Goal: Check status: Check status

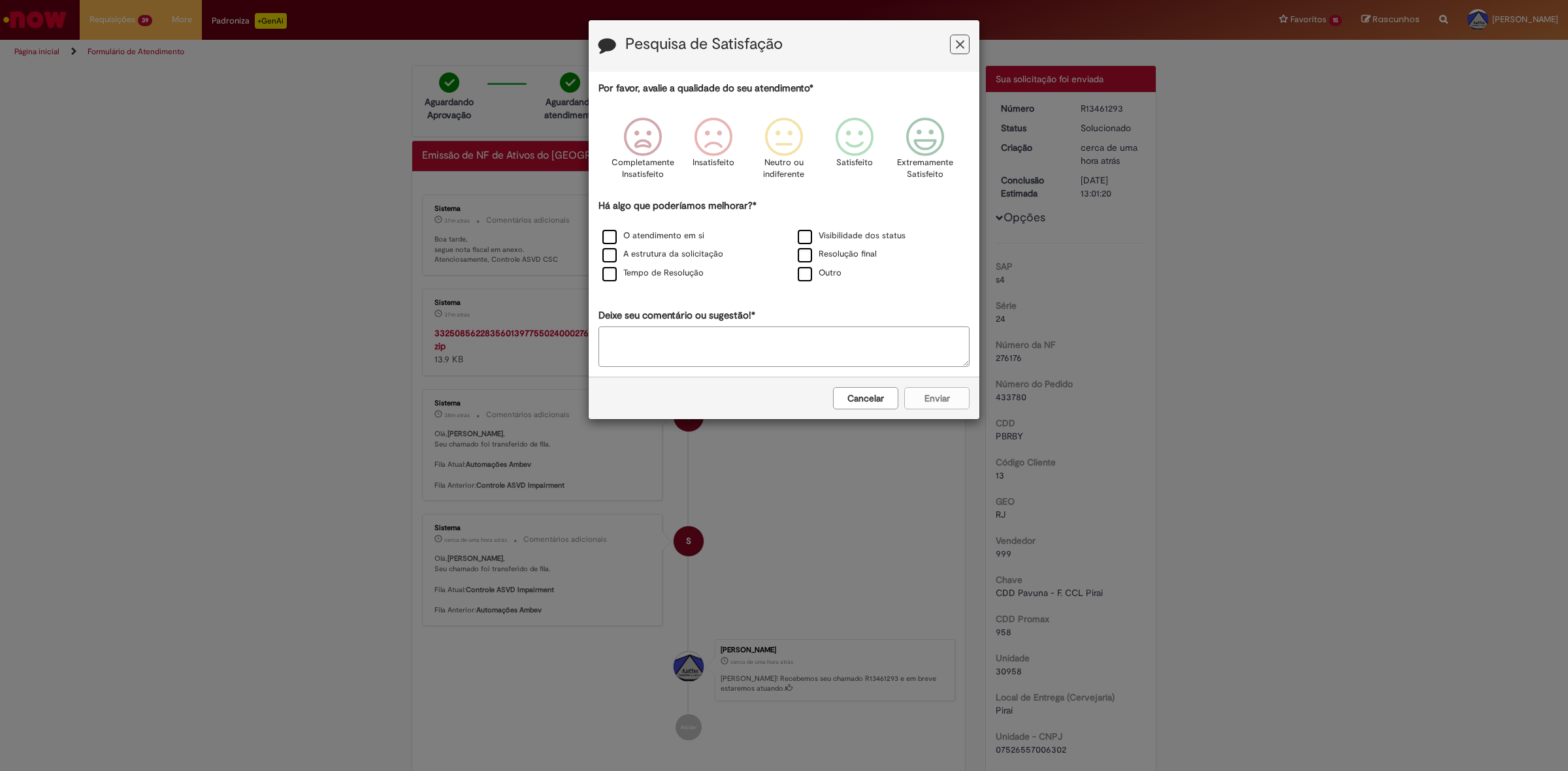
click at [961, 43] on icon "Feedback" at bounding box center [960, 44] width 9 height 14
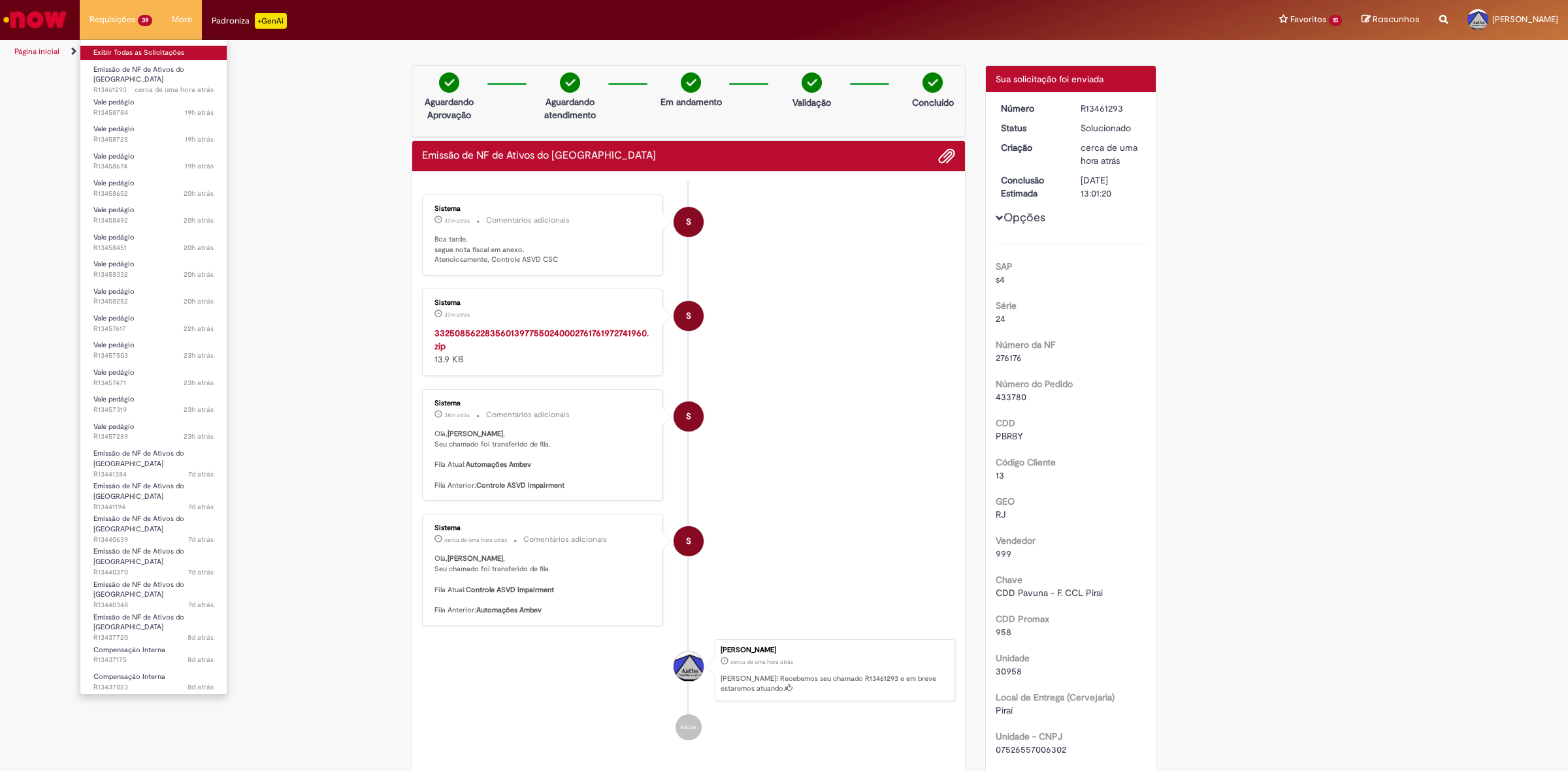
click at [154, 59] on link "Exibir Todas as Solicitações" at bounding box center [153, 52] width 146 height 15
click at [164, 54] on link "Exibir Todas as Solicitações" at bounding box center [153, 52] width 146 height 15
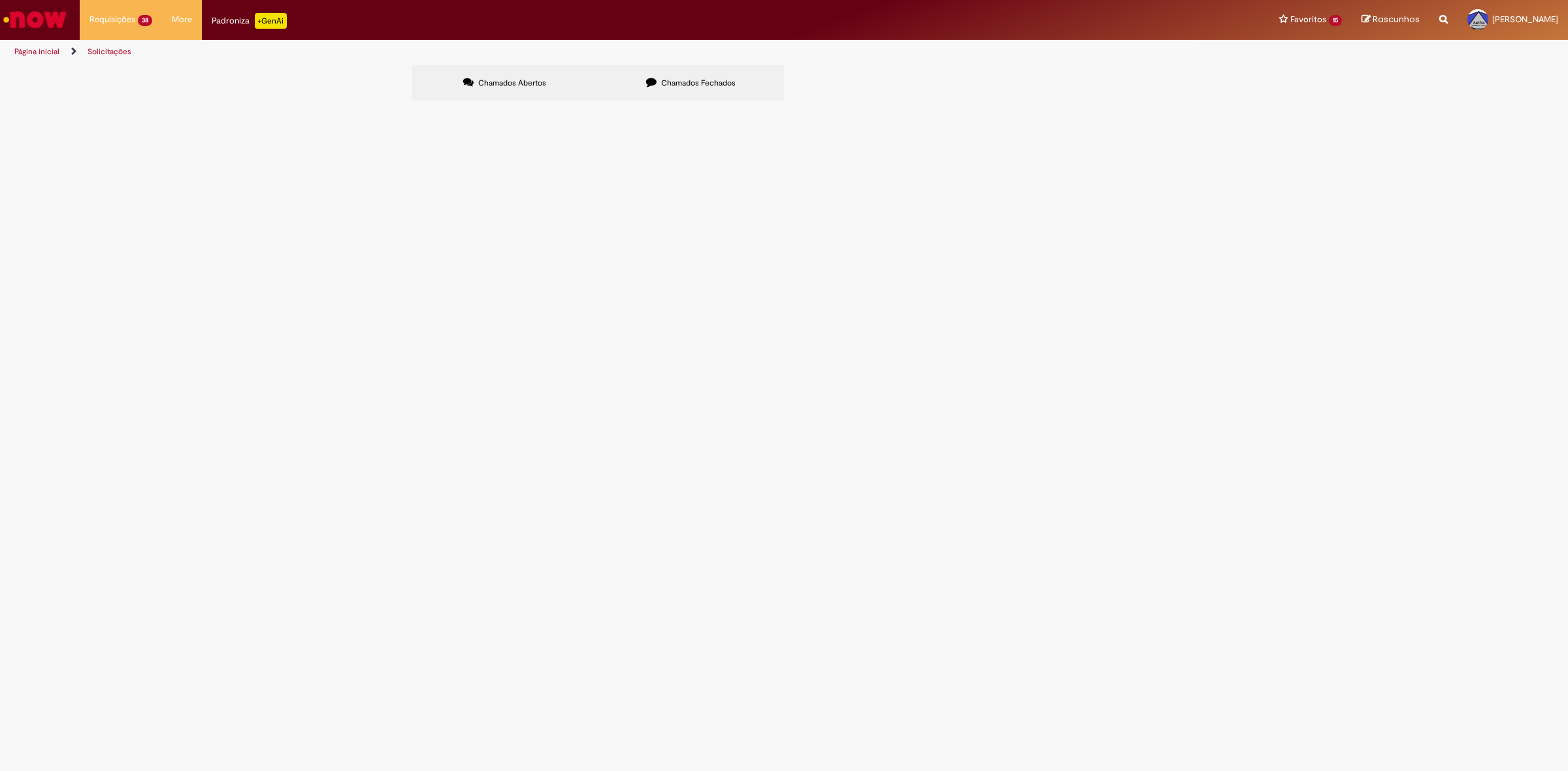
click at [674, 85] on span "Chamados Fechados" at bounding box center [697, 82] width 74 height 11
click at [0, 0] on input "Pesquisar" at bounding box center [0, 0] width 0 height 0
type input "******"
click at [0, 0] on button at bounding box center [0, 0] width 0 height 0
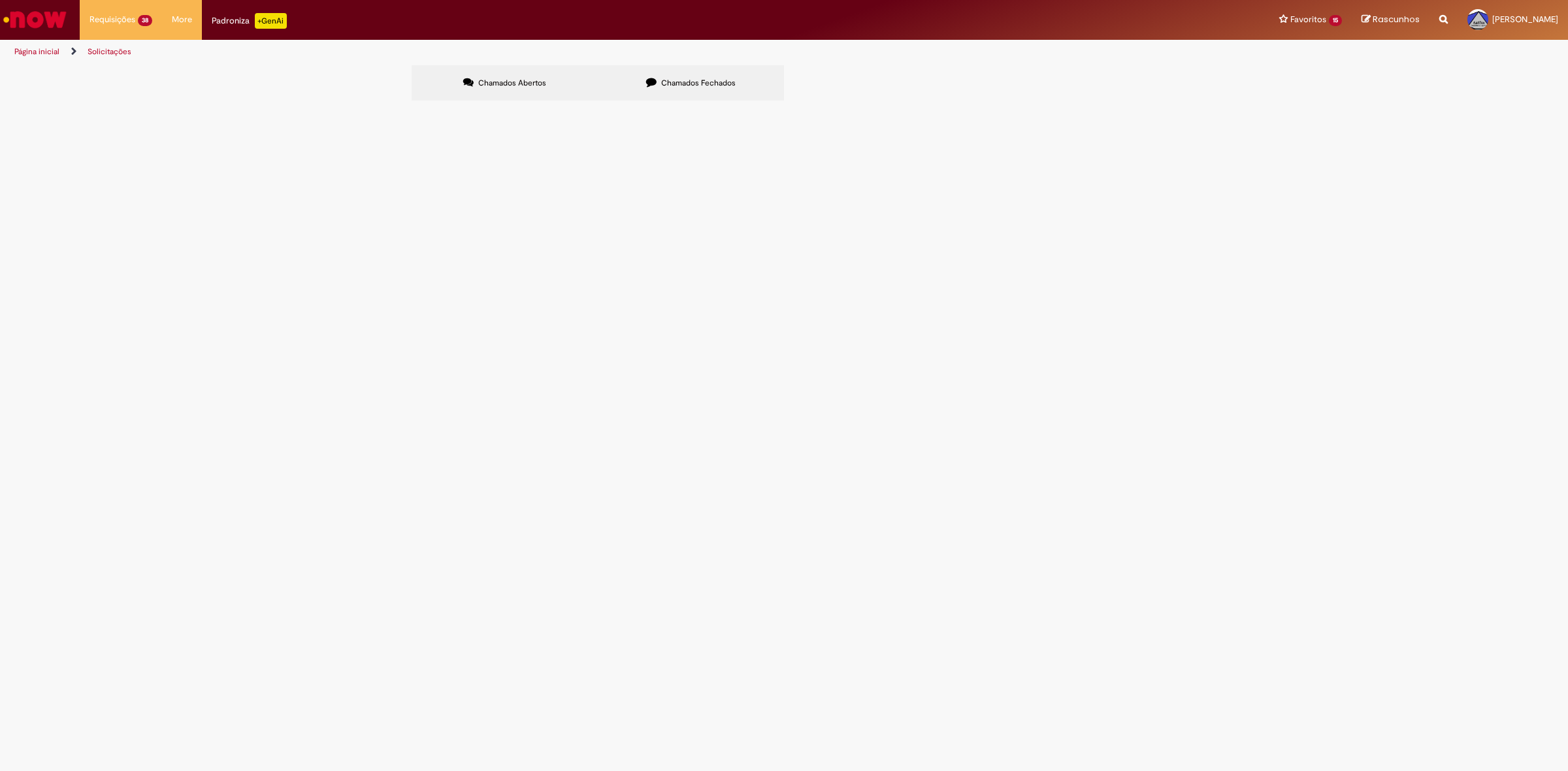
click at [0, 0] on div "Itens solicitados Exportar como PDF Exportar como Excel Exportar como CSV Itens…" at bounding box center [0, 0] width 0 height 0
click at [0, 0] on button "Pesquisar" at bounding box center [0, 0] width 0 height 0
click at [0, 0] on span "R13440968" at bounding box center [0, 0] width 0 height 0
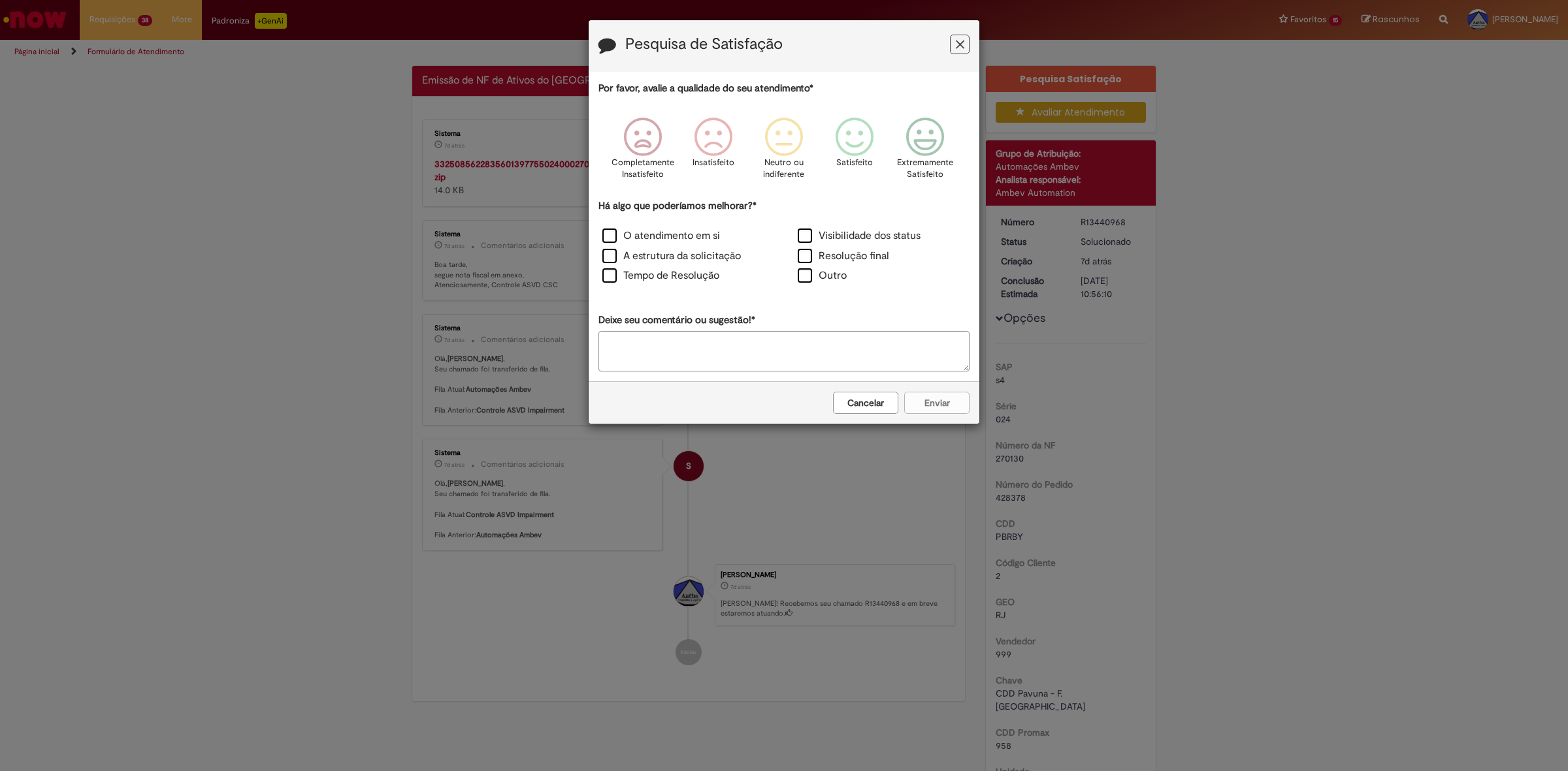
click at [962, 49] on icon "Feedback" at bounding box center [960, 44] width 9 height 14
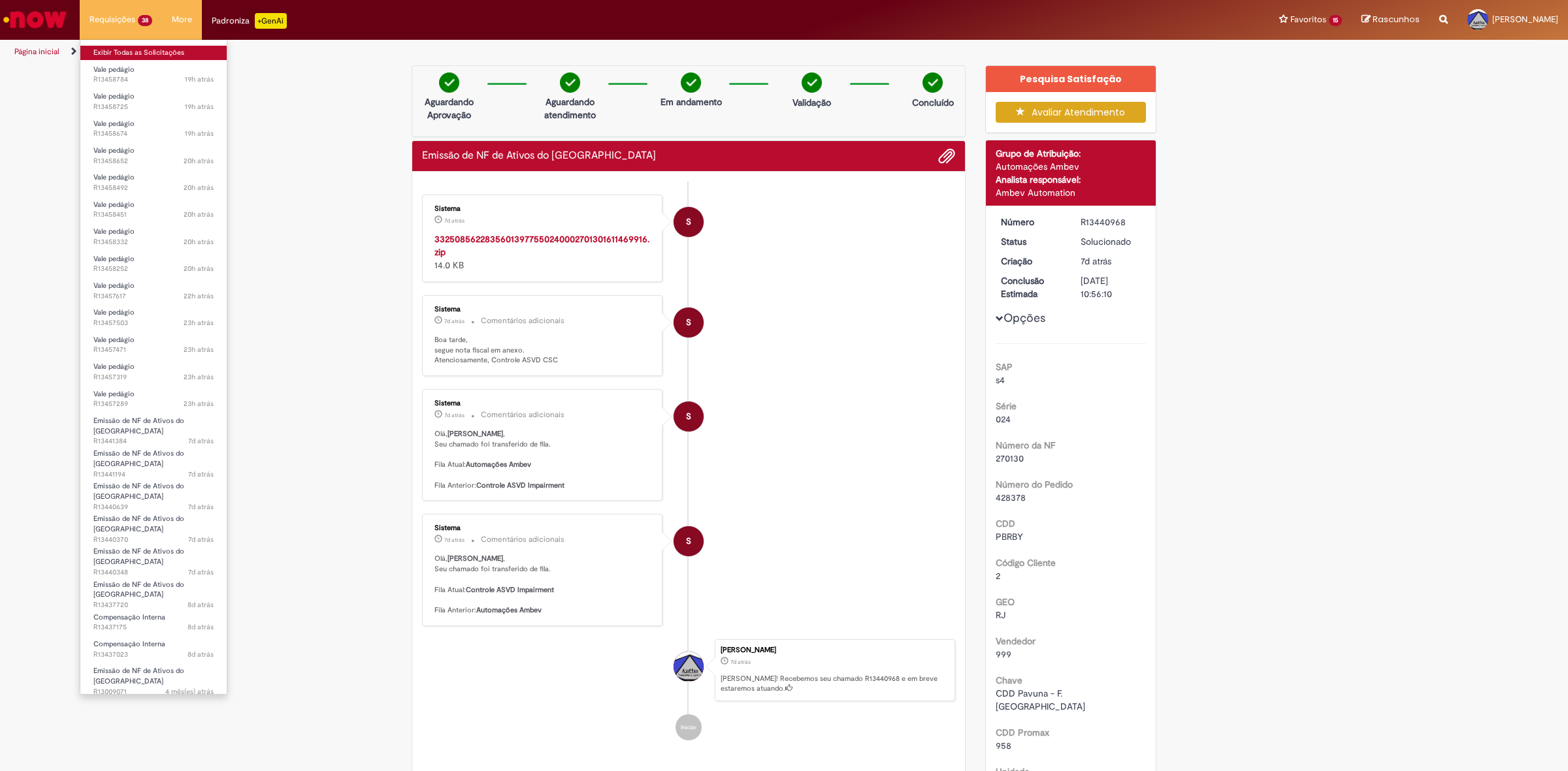
click at [130, 49] on link "Exibir Todas as Solicitações" at bounding box center [153, 52] width 146 height 15
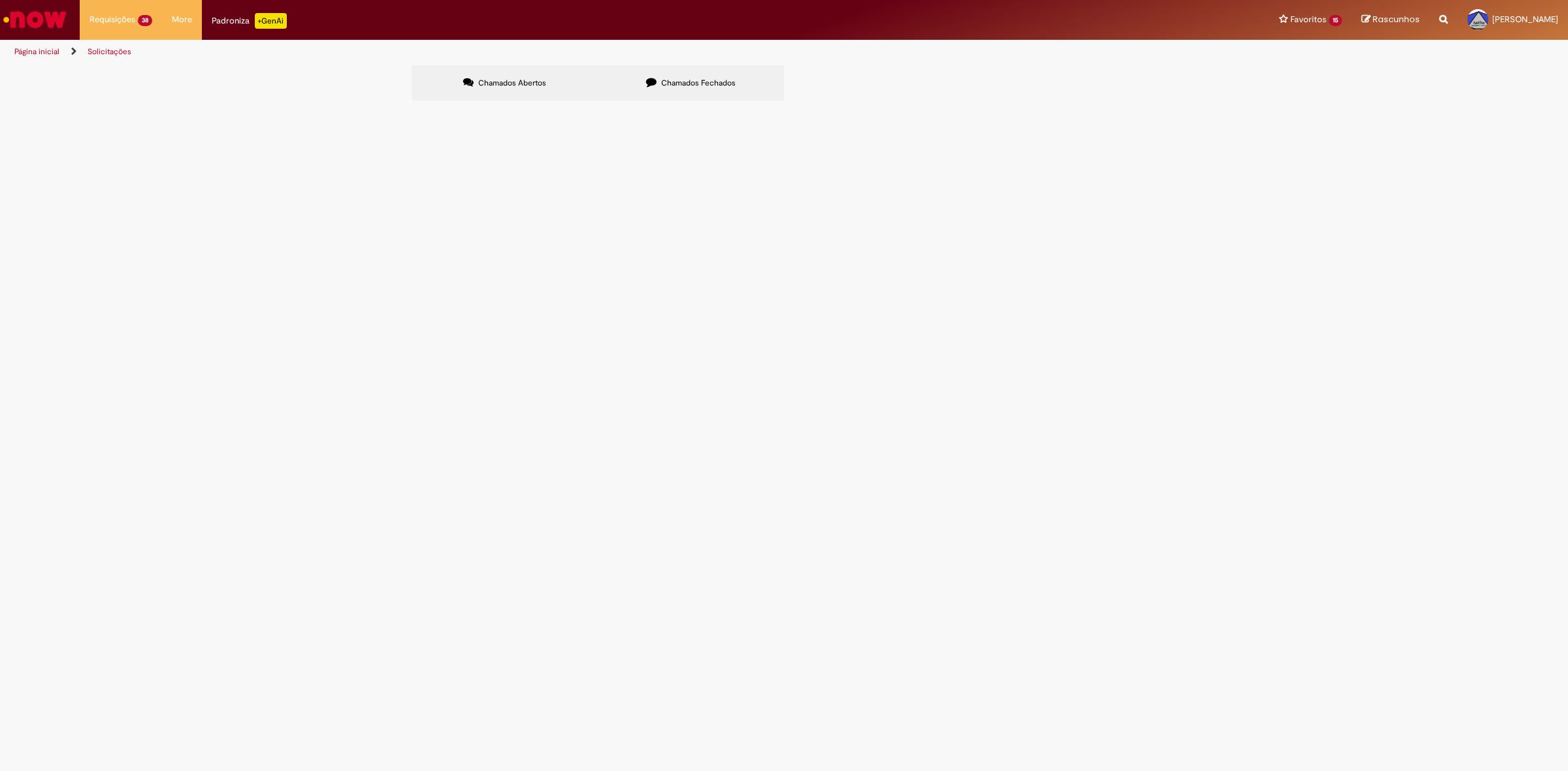
click at [629, 70] on label "Chamados Fechados" at bounding box center [691, 83] width 186 height 35
click at [0, 0] on input "Pesquisar" at bounding box center [0, 0] width 0 height 0
type input "******"
click at [0, 0] on button "Pesquisar" at bounding box center [0, 0] width 0 height 0
click at [0, 0] on span "R13440978" at bounding box center [0, 0] width 0 height 0
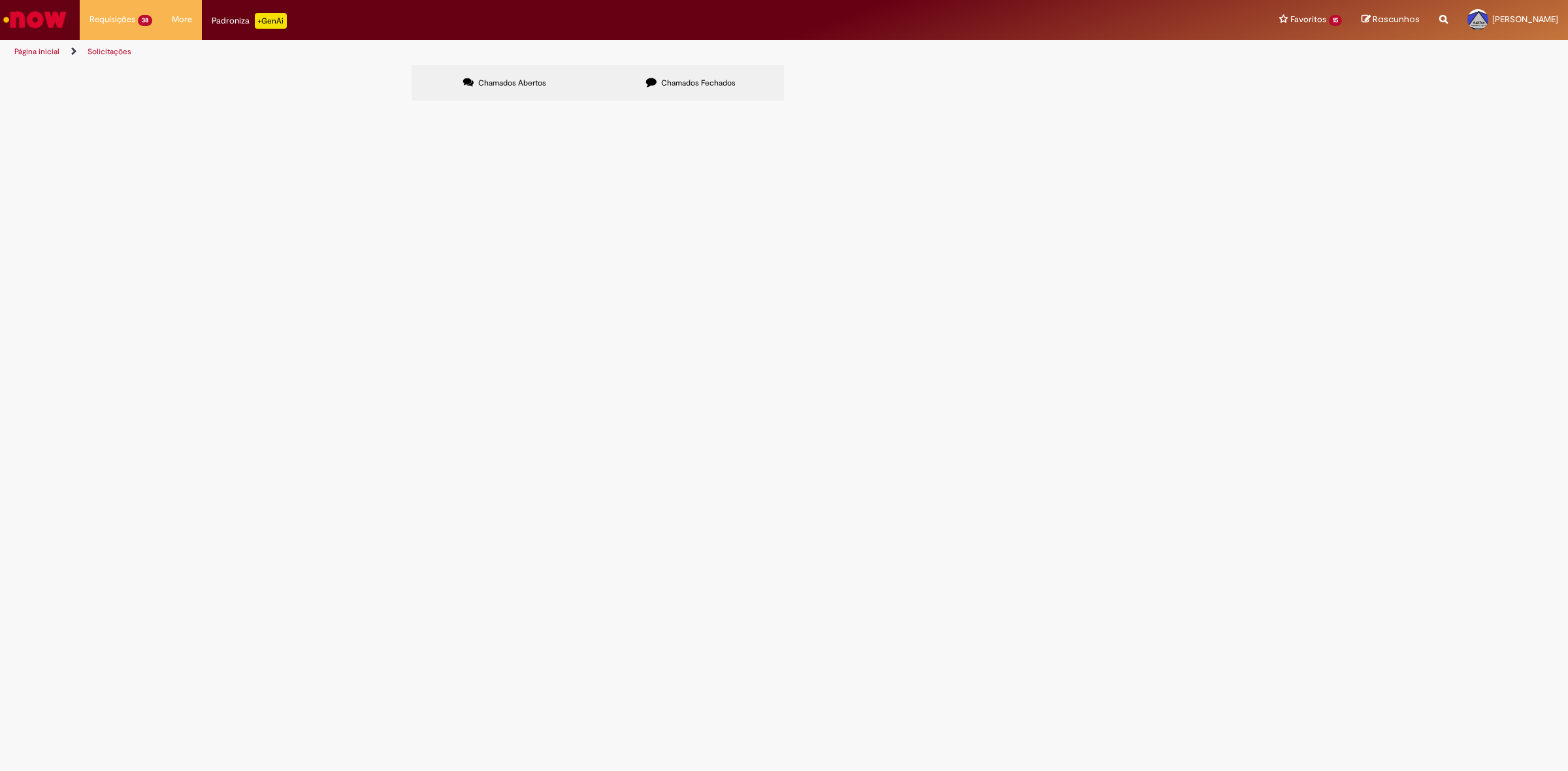
click at [462, 232] on body "Pular para o conteúdo da página Requisições 38 Exibir Todas as Solicitações Val…" at bounding box center [784, 385] width 1568 height 771
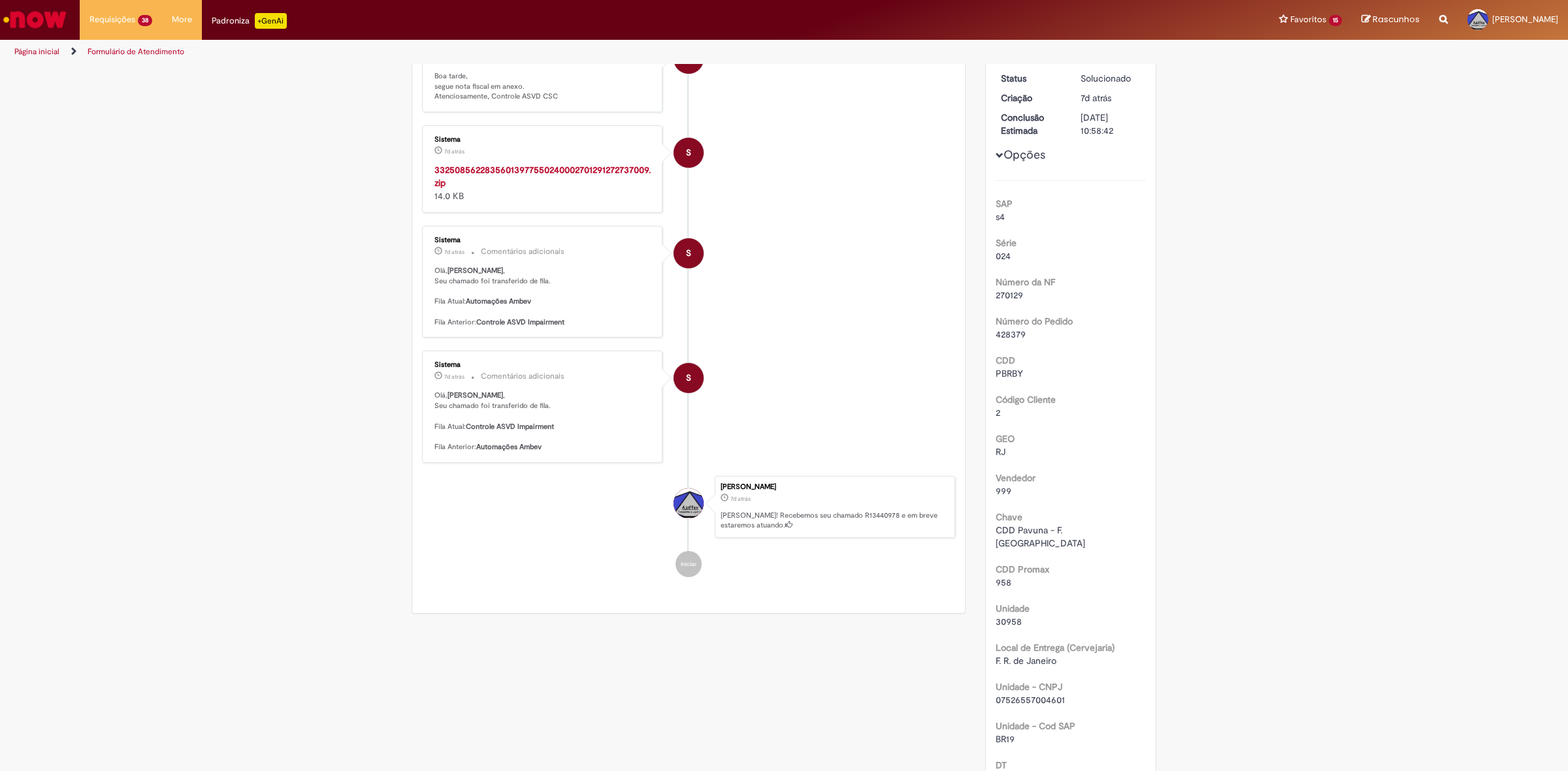
scroll to position [245, 0]
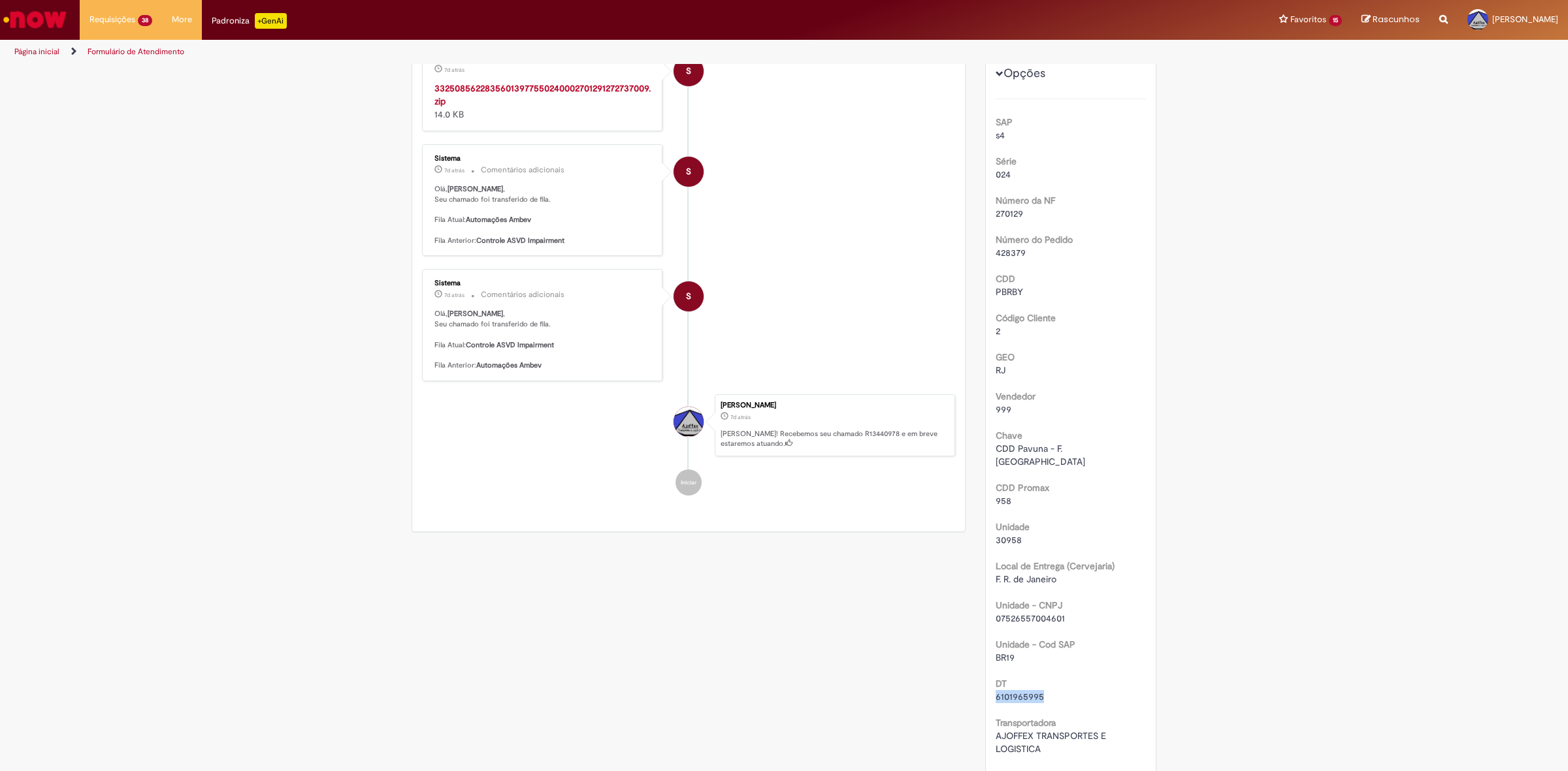
drag, startPoint x: 1047, startPoint y: 683, endPoint x: 985, endPoint y: 680, distance: 62.1
click at [986, 680] on div "Número R13440978 Status Solucionado Criação 7d atrás 7 dias atrás Conclusão Est…" at bounding box center [1071, 505] width 170 height 1089
copy span "6101965995"
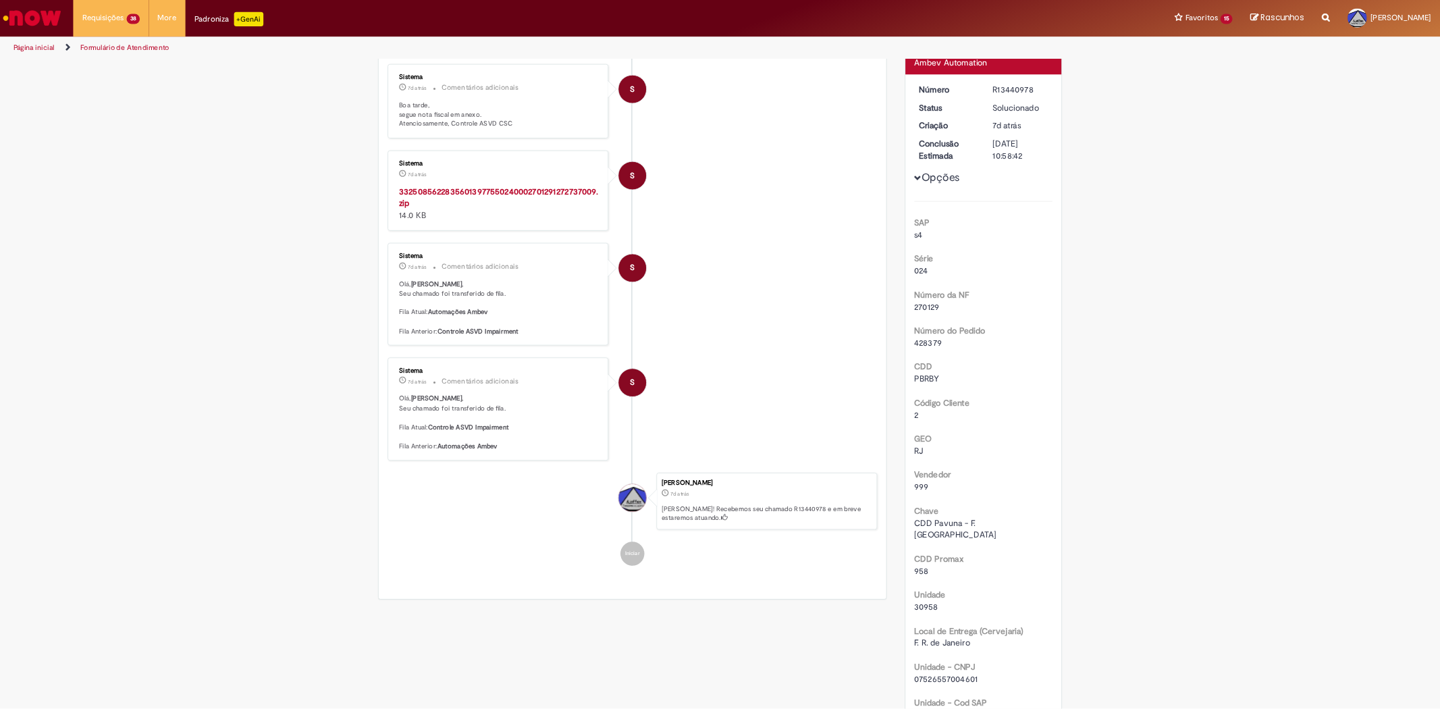
scroll to position [0, 0]
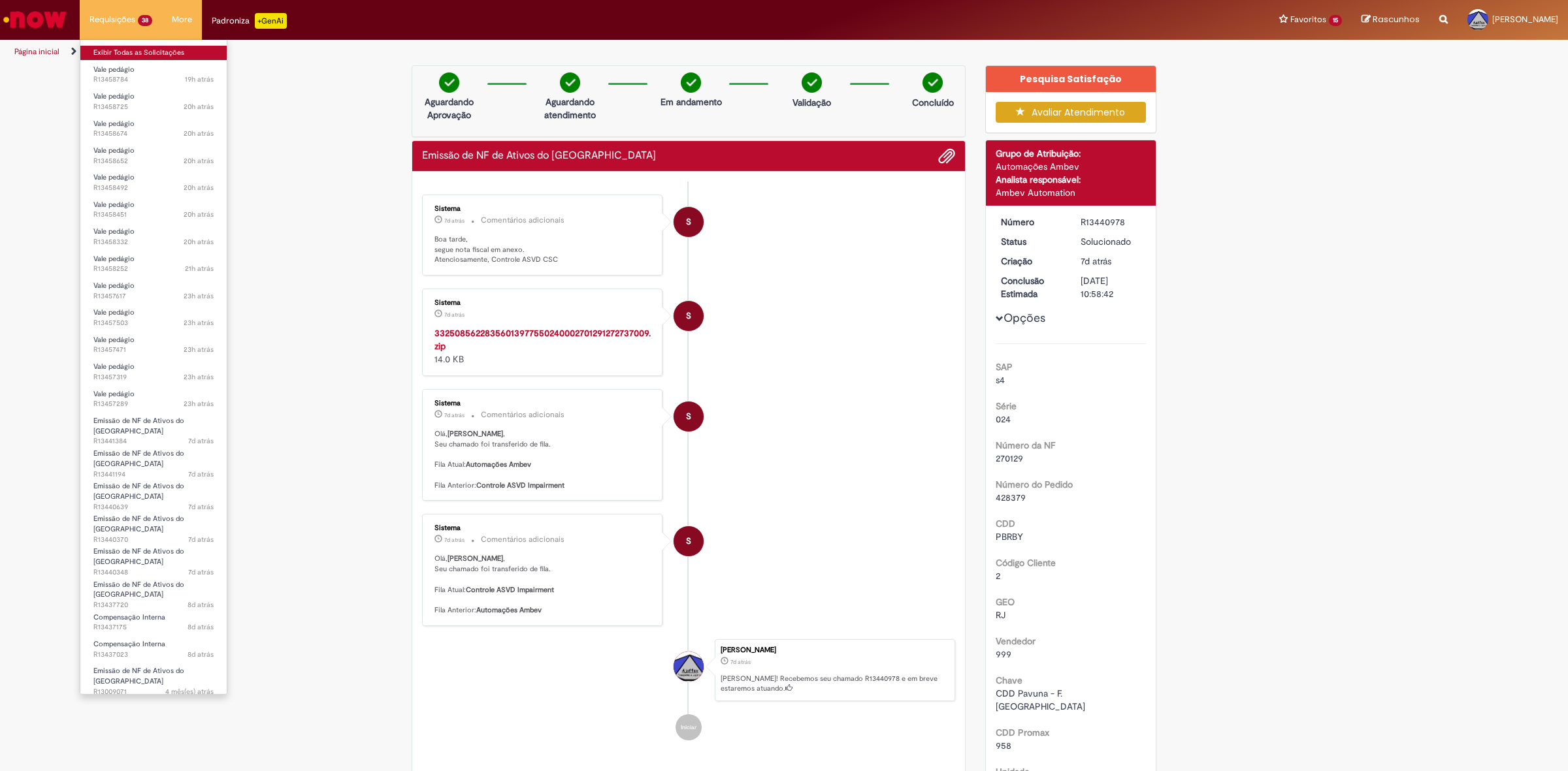
click at [155, 49] on link "Exibir Todas as Solicitações" at bounding box center [153, 52] width 146 height 15
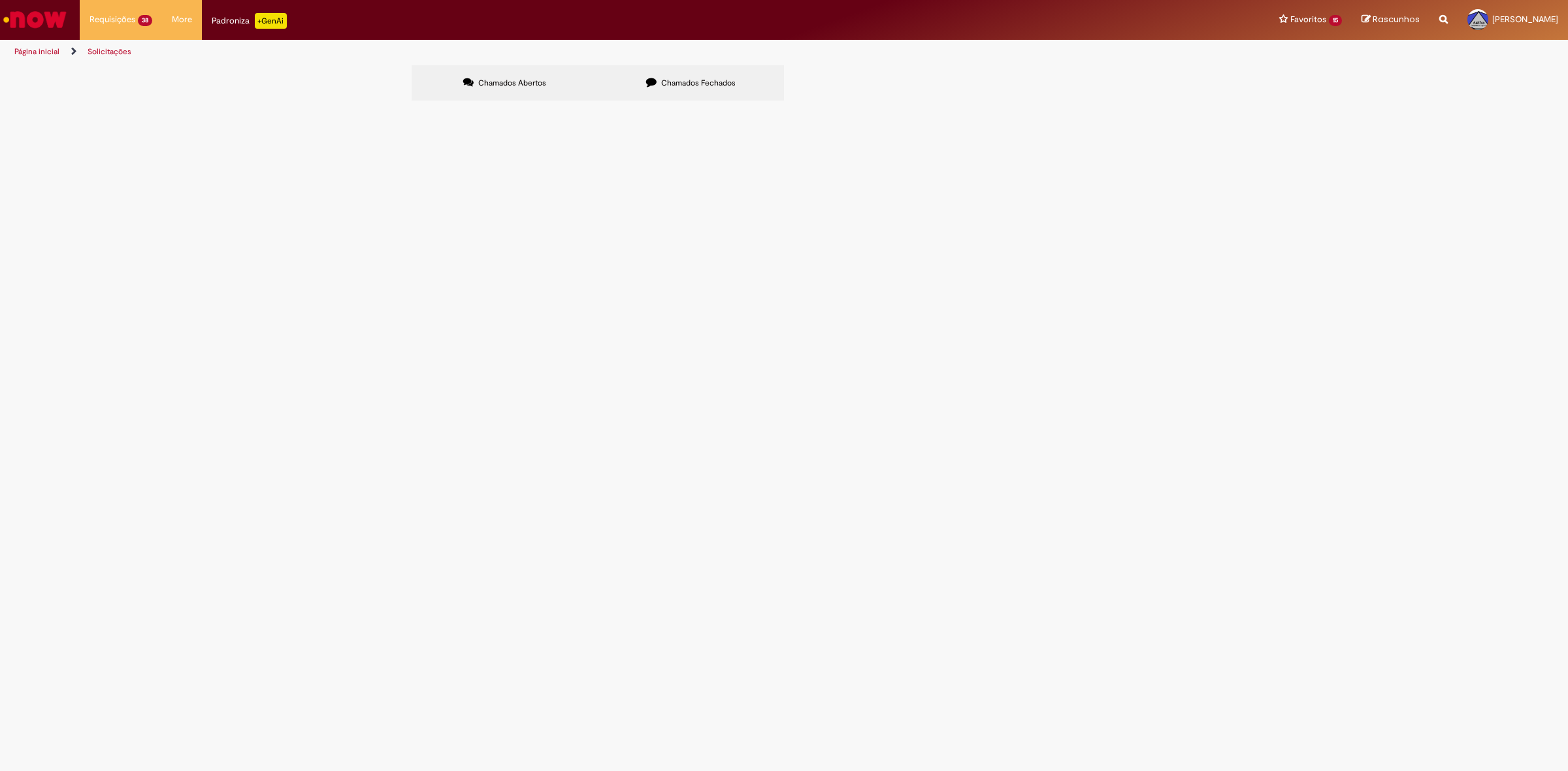
click at [643, 72] on label "Chamados Fechados" at bounding box center [691, 83] width 186 height 35
click at [0, 0] on input "Pesquisar" at bounding box center [0, 0] width 0 height 0
type input "******"
click at [0, 0] on button "Pesquisar" at bounding box center [0, 0] width 0 height 0
drag, startPoint x: 659, startPoint y: 201, endPoint x: 698, endPoint y: 201, distance: 39.0
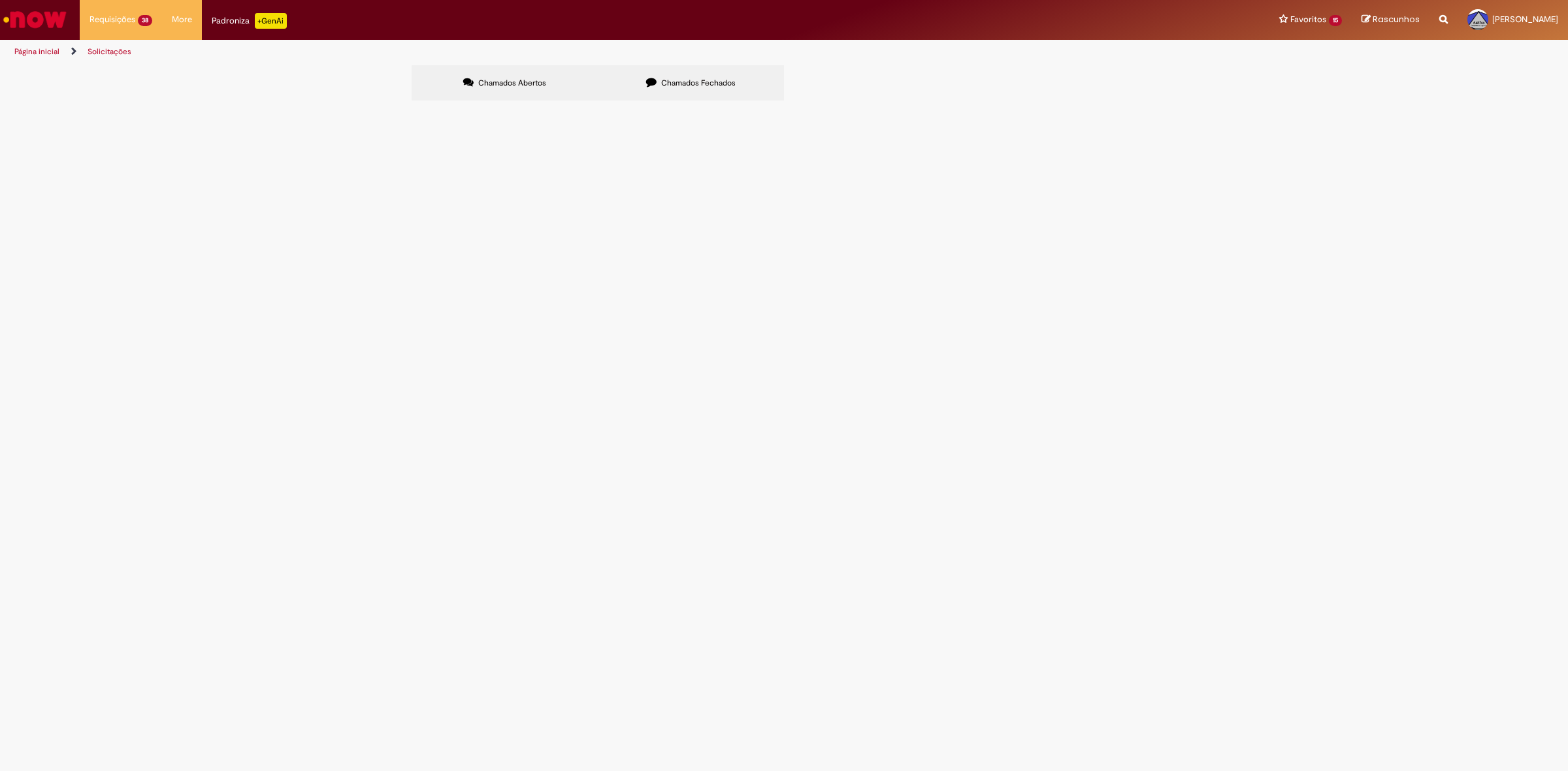
click at [0, 0] on span "REF A DT 6101938892 PARA DESCARGA EM F.CCL PIRAI / DIOGO" at bounding box center [0, 0] width 0 height 0
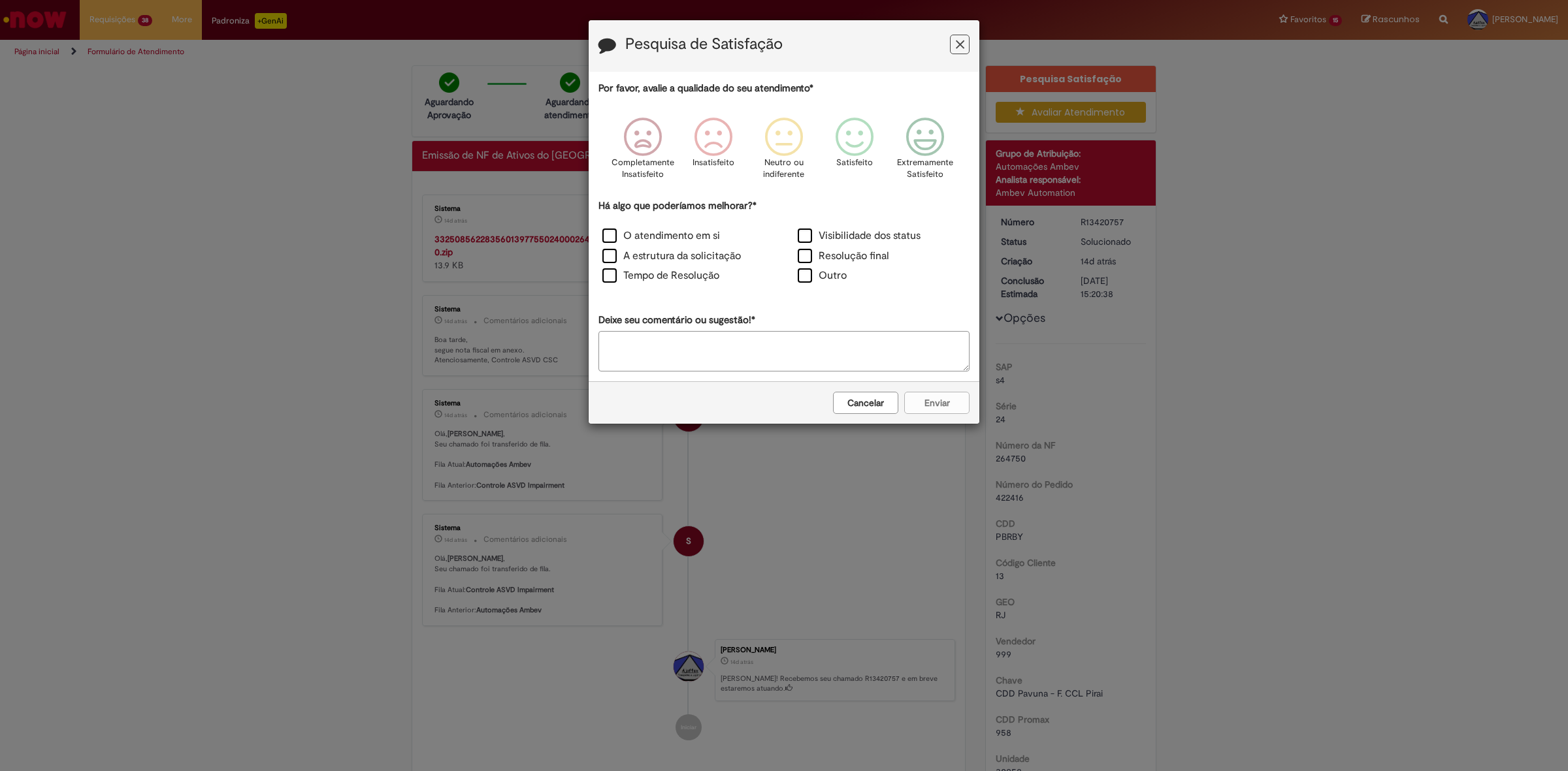
click at [970, 44] on div "Pesquisa de Satisfação" at bounding box center [784, 45] width 391 height 51
click at [958, 47] on icon "Feedback" at bounding box center [960, 44] width 9 height 14
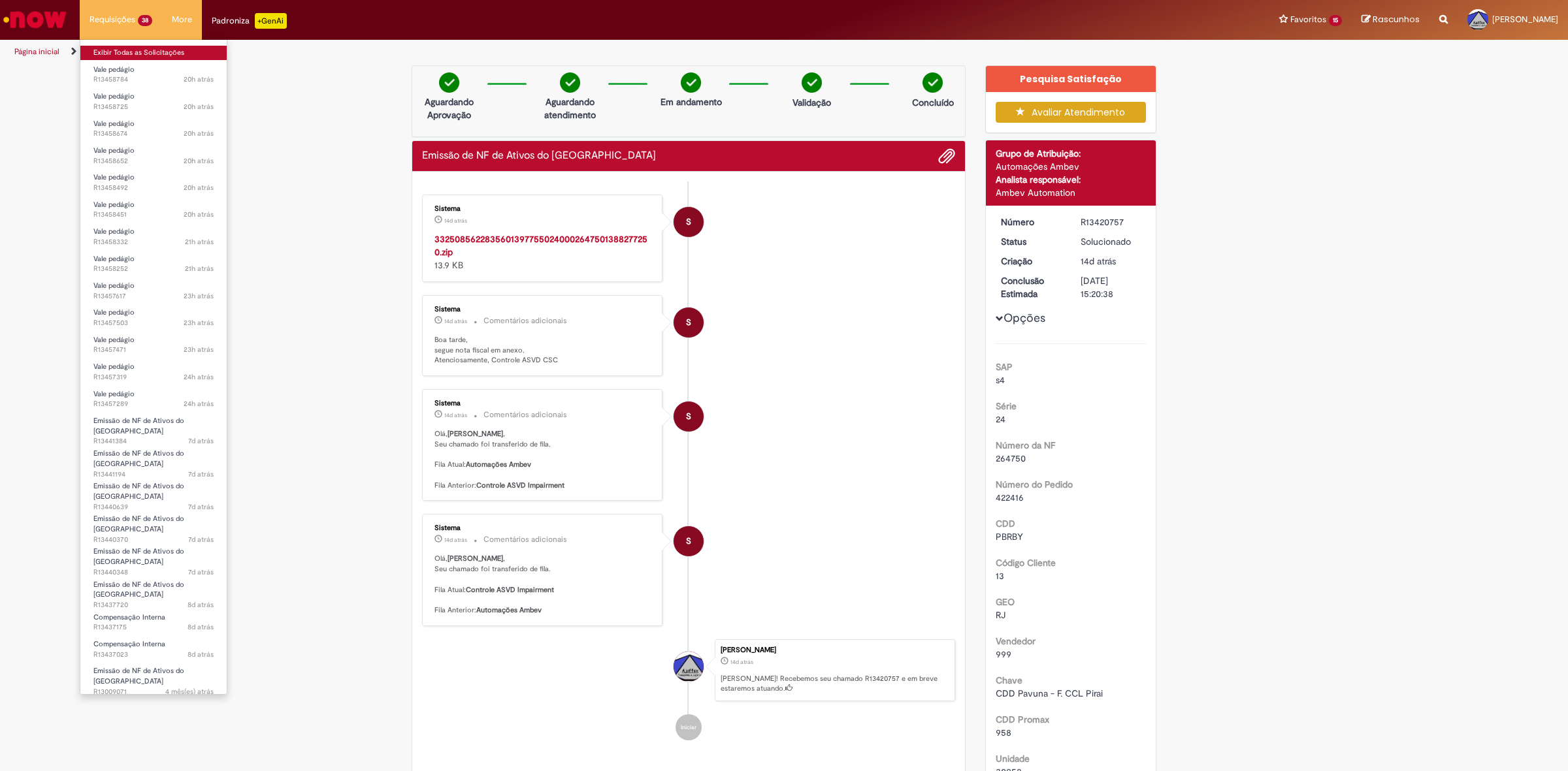
click at [126, 47] on link "Exibir Todas as Solicitações" at bounding box center [153, 52] width 146 height 15
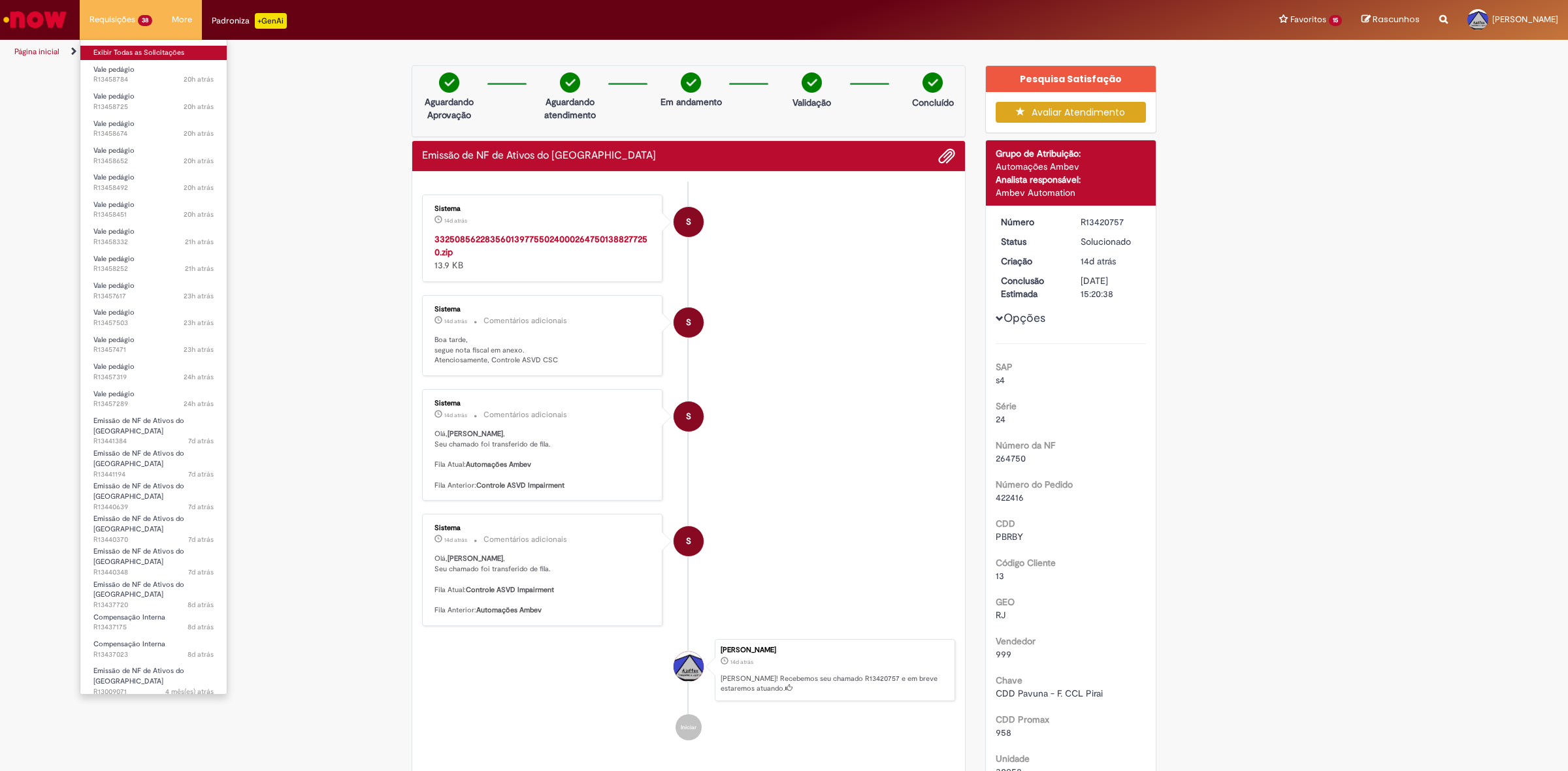
click at [126, 47] on link "Exibir Todas as Solicitações" at bounding box center [153, 52] width 146 height 15
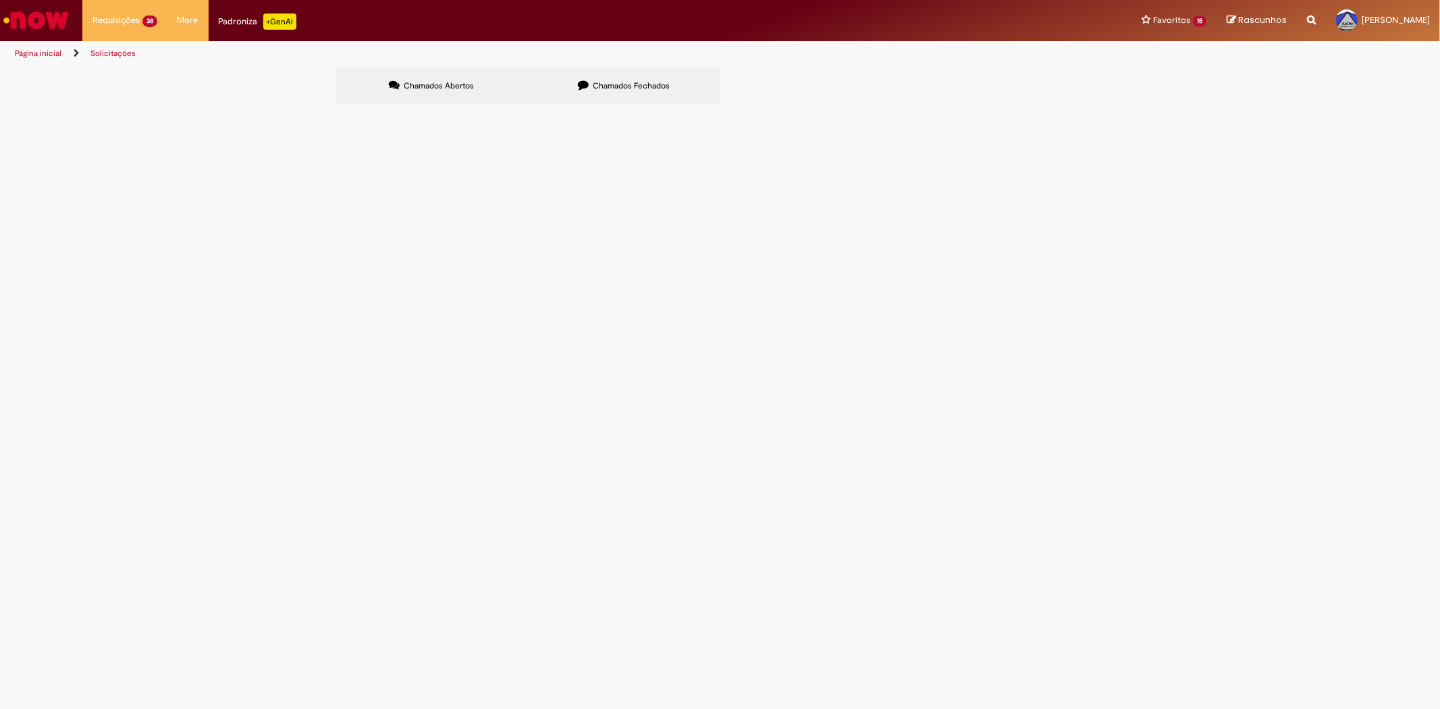
click at [668, 84] on label "Chamados Fechados" at bounding box center [624, 86] width 192 height 36
click at [0, 0] on input "Pesquisar" at bounding box center [0, 0] width 0 height 0
type input "**********"
click at [0, 0] on span "Pesquisar" at bounding box center [0, 0] width 0 height 0
click at [419, 61] on ul "Página inicial Solicitações" at bounding box center [480, 53] width 940 height 25
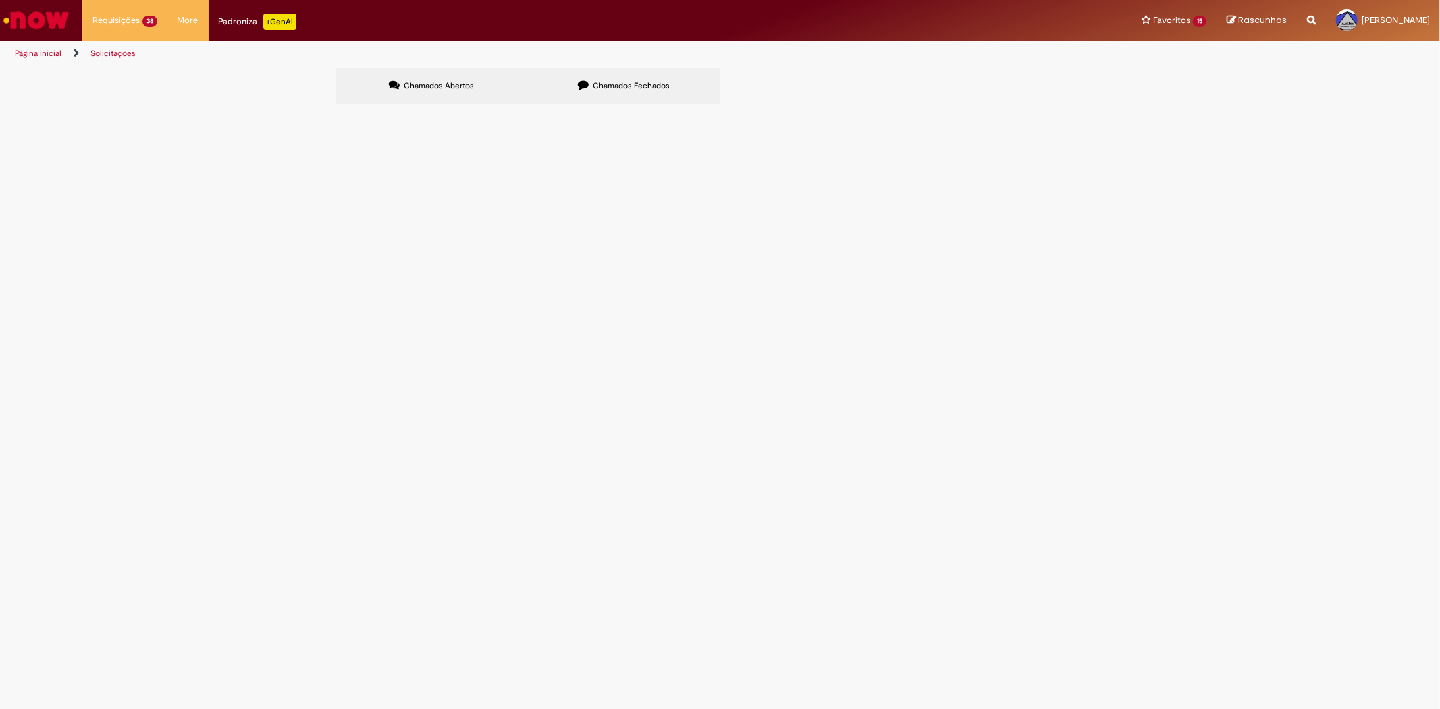
click at [433, 73] on label "Chamados Abertos" at bounding box center [432, 86] width 192 height 36
click at [0, 0] on input "Pesquisar" at bounding box center [0, 0] width 0 height 0
paste input "**********"
type input "**********"
drag, startPoint x: 951, startPoint y: 142, endPoint x: 754, endPoint y: 124, distance: 197.3
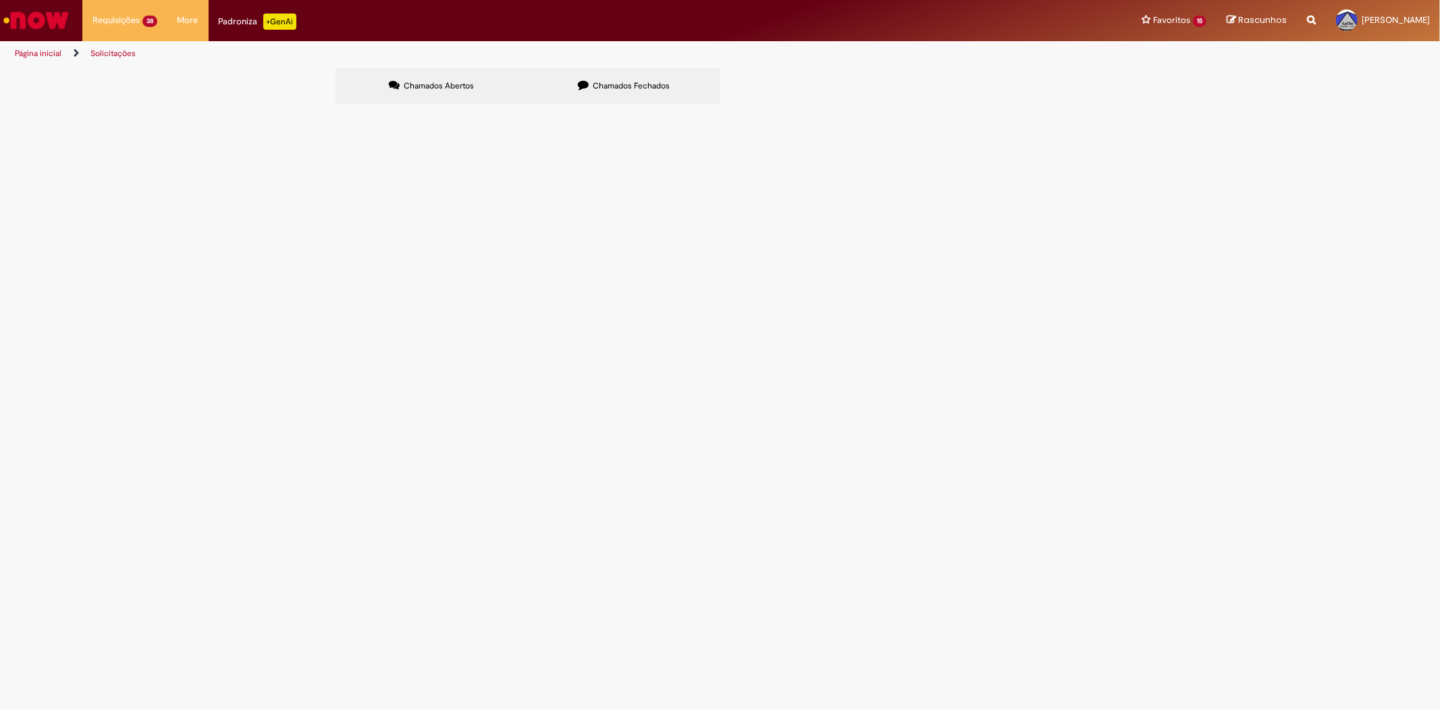
click at [0, 0] on div "**********" at bounding box center [0, 0] width 0 height 0
type input "**********"
click at [0, 0] on button "Pesquisar" at bounding box center [0, 0] width 0 height 0
click at [0, 0] on input "Pesquisar" at bounding box center [0, 0] width 0 height 0
